Goal: Complete application form

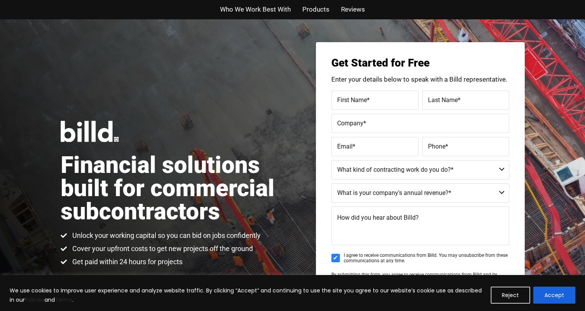
click at [380, 94] on label "First Name *" at bounding box center [374, 99] width 75 height 11
click at [380, 94] on input "First Name *" at bounding box center [374, 99] width 87 height 19
type input "Diana A Utrera"
type input "Utrera"
type input "JD Drywall"
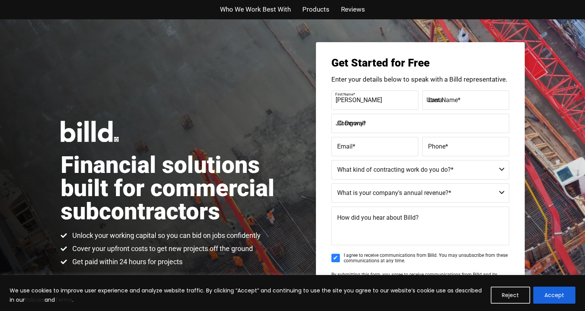
type input "jddrywall2025@gmail.com"
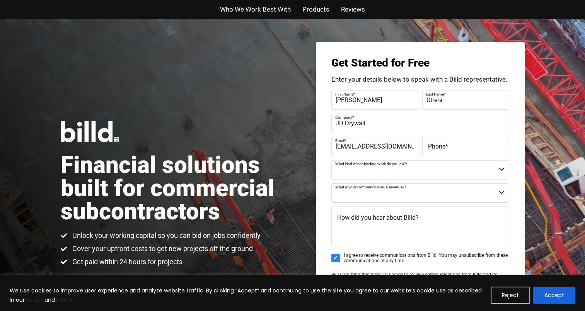
click at [453, 147] on label "Phone *" at bounding box center [465, 146] width 75 height 11
click at [453, 147] on input "Phone *" at bounding box center [465, 146] width 87 height 19
type input "(843) 642-3953"
click at [375, 175] on select "Commercial Commercial and Residential Residential Not a Contractor" at bounding box center [420, 169] width 178 height 19
select select "Commercial and Residential"
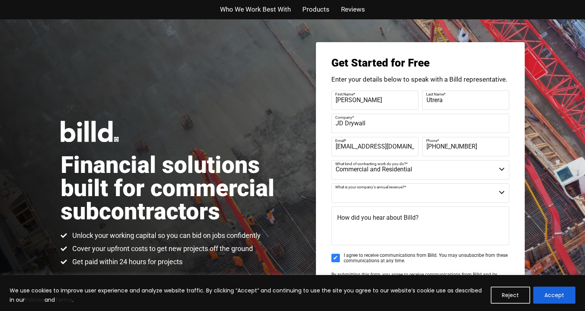
click at [331, 160] on select "Commercial Commercial and Residential Residential Not a Contractor" at bounding box center [420, 169] width 178 height 19
click at [390, 193] on select "$40M + $25M - $40M $8M - $25M $4M - $8M $2M - $4M $1M - $2M Less than $1M" at bounding box center [420, 192] width 178 height 19
select select "$1M - $2M"
click at [331, 183] on select "$40M + $25M - $40M $8M - $25M $4M - $8M $2M - $4M $1M - $2M Less than $1M" at bounding box center [420, 192] width 178 height 19
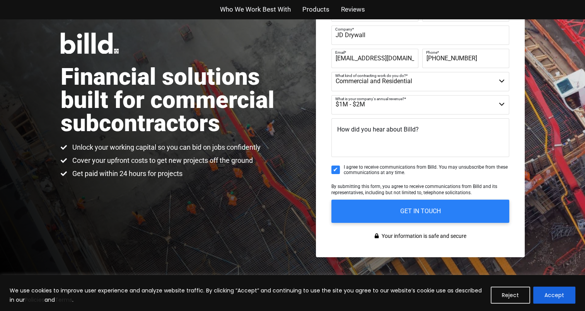
scroll to position [89, 0]
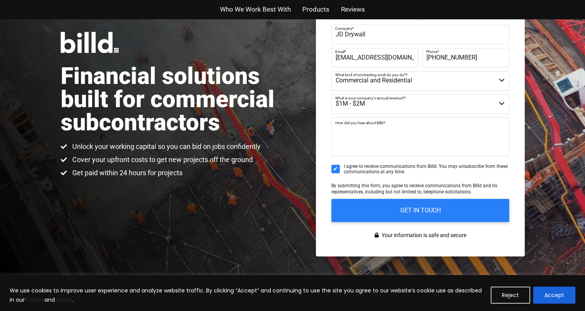
click at [382, 136] on textarea "How did you hear about Billd?" at bounding box center [420, 136] width 178 height 39
click at [553, 290] on button "Accept" at bounding box center [554, 294] width 42 height 17
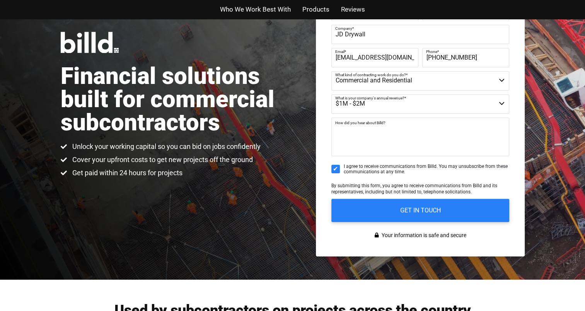
click at [373, 138] on textarea "How did you hear about Billd?" at bounding box center [420, 136] width 178 height 39
type textarea "O"
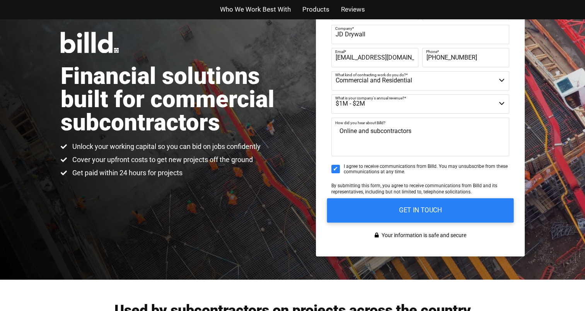
type textarea "Online and subcontractors"
click at [397, 208] on input "GET IN TOUCH" at bounding box center [420, 210] width 187 height 24
